Goal: Navigation & Orientation: Find specific page/section

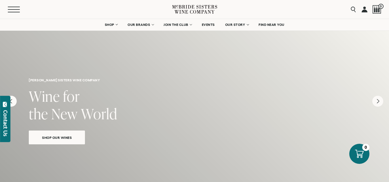
click at [14, 10] on button "Menu" at bounding box center [18, 10] width 21 height 6
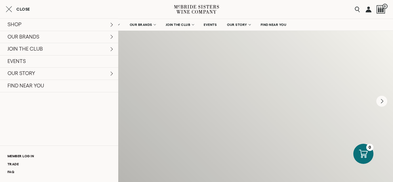
click at [174, 82] on h6 "[PERSON_NAME] sisters wine company" at bounding box center [196, 80] width 335 height 4
click at [7, 10] on icon "Close cart" at bounding box center [9, 9] width 6 height 7
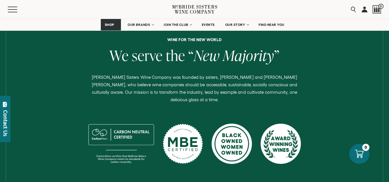
scroll to position [345, 0]
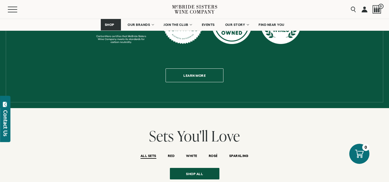
drag, startPoint x: 7, startPoint y: 112, endPoint x: 68, endPoint y: 170, distance: 84.2
click at [69, 172] on div "Shop all" at bounding box center [194, 174] width 389 height 12
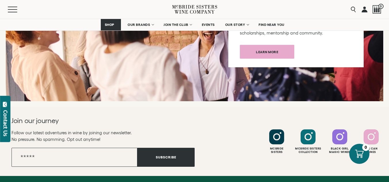
scroll to position [2023, 0]
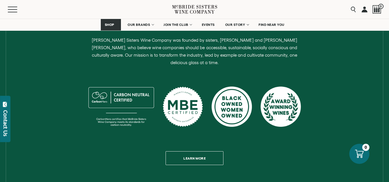
scroll to position [345, 0]
